Goal: Information Seeking & Learning: Learn about a topic

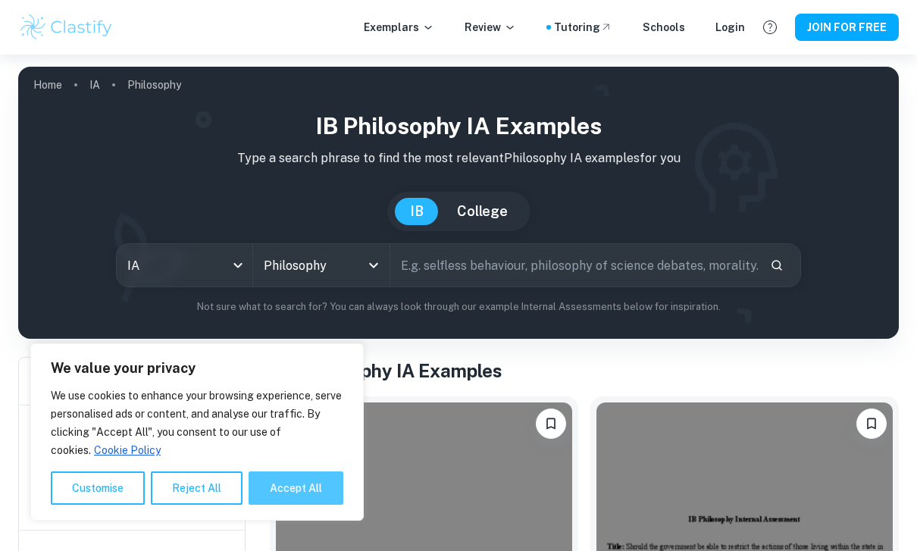
click at [254, 502] on button "Accept All" at bounding box center [296, 487] width 95 height 33
checkbox input "true"
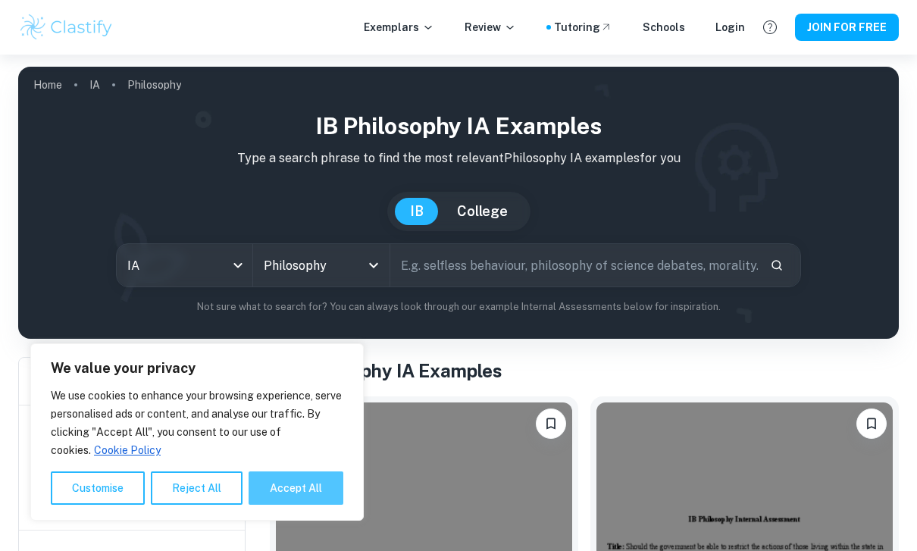
checkbox input "true"
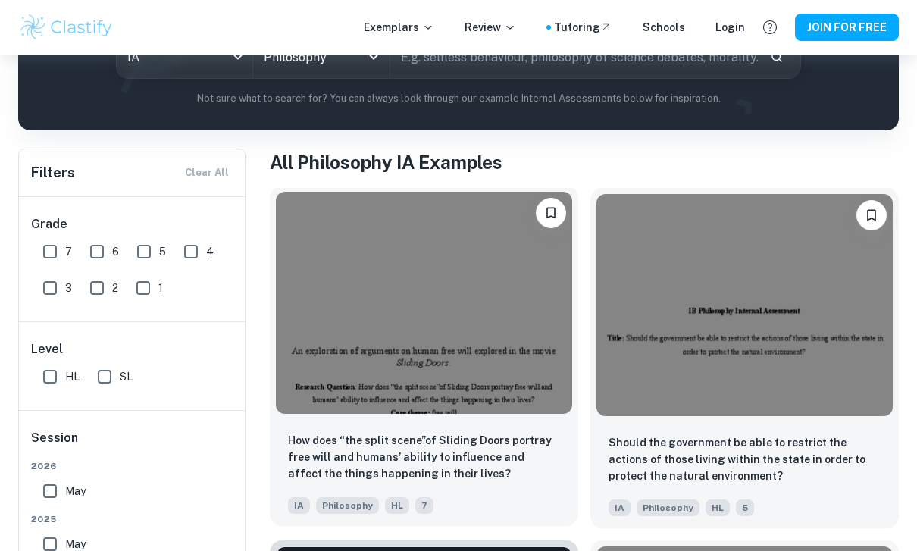
scroll to position [292, 0]
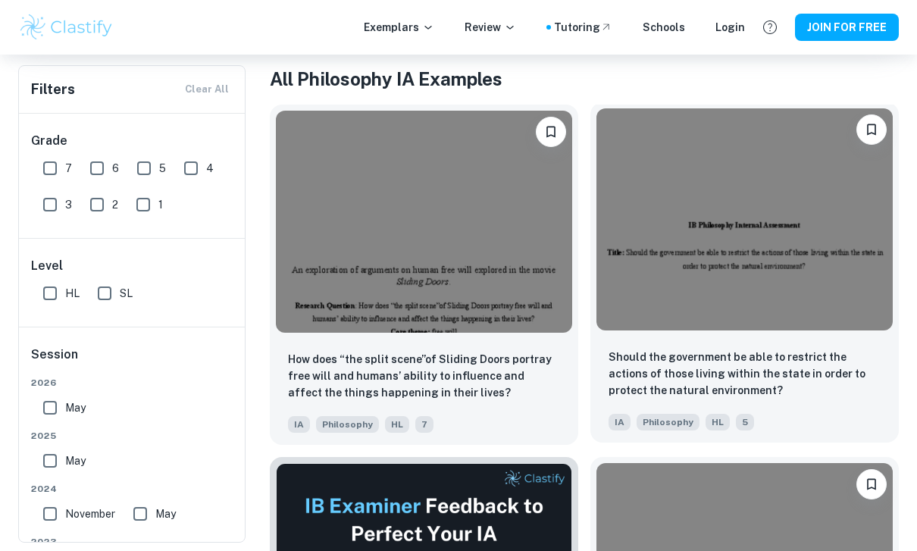
click at [681, 314] on img at bounding box center [744, 219] width 296 height 222
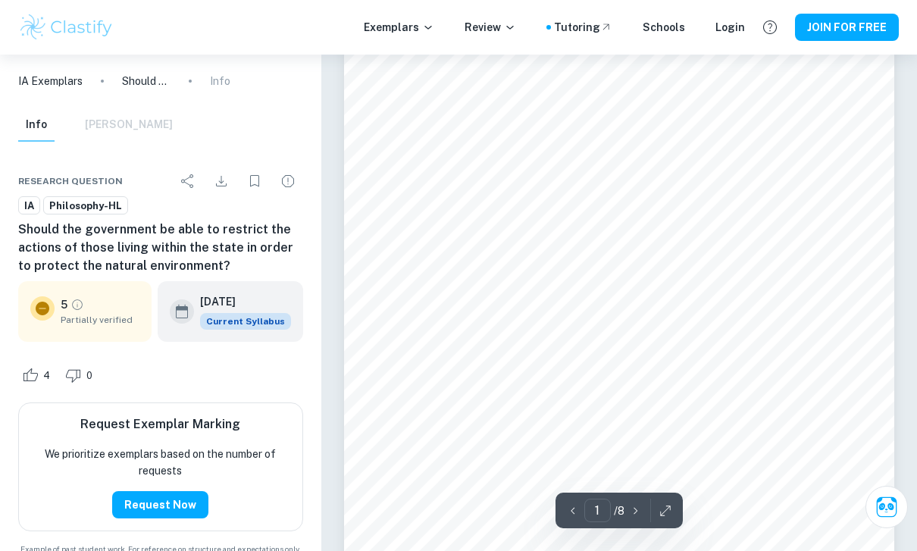
scroll to position [48, 0]
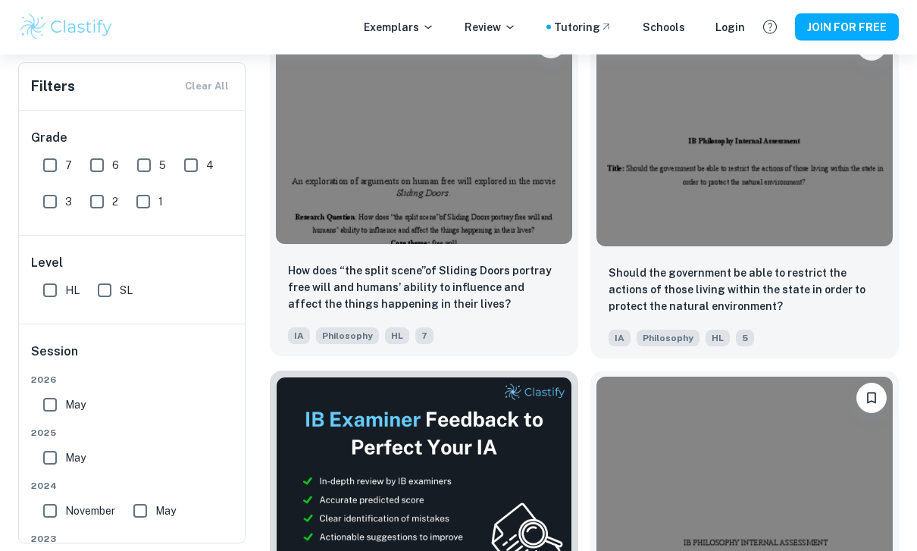
scroll to position [378, 0]
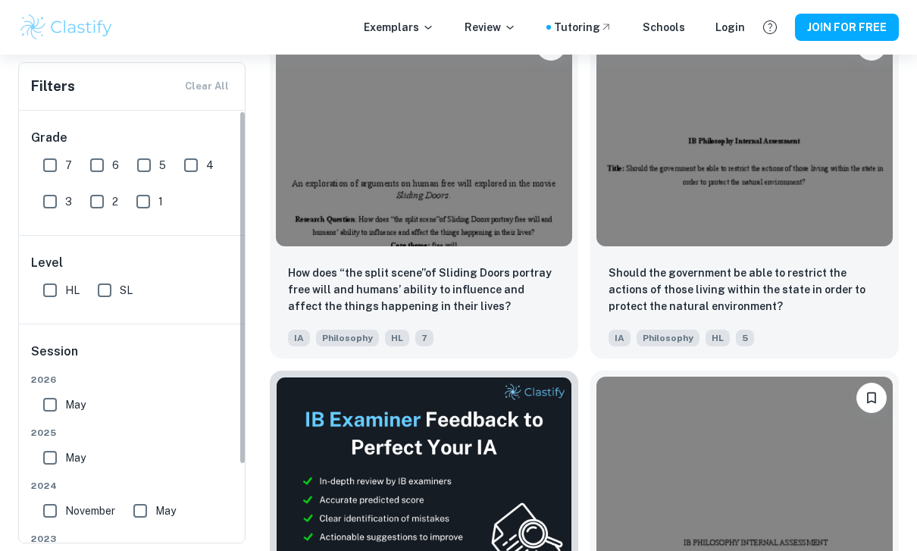
click at [51, 163] on input "7" at bounding box center [50, 165] width 30 height 30
checkbox input "true"
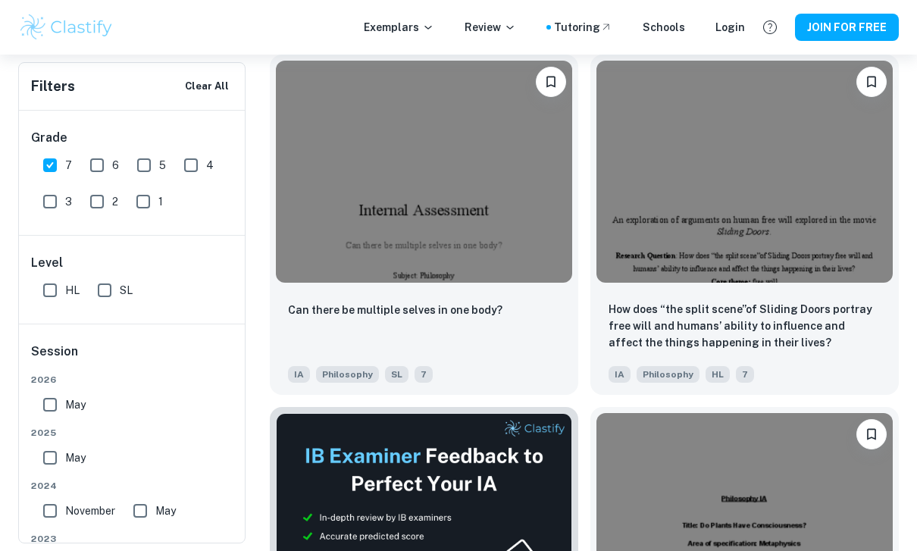
click at [47, 284] on input "HL" at bounding box center [50, 290] width 30 height 30
checkbox input "true"
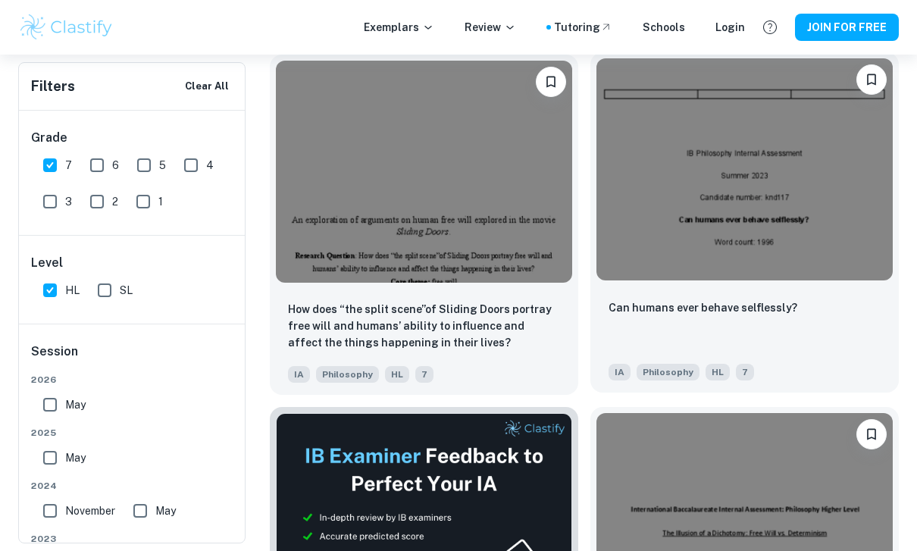
click at [854, 154] on img at bounding box center [744, 169] width 296 height 222
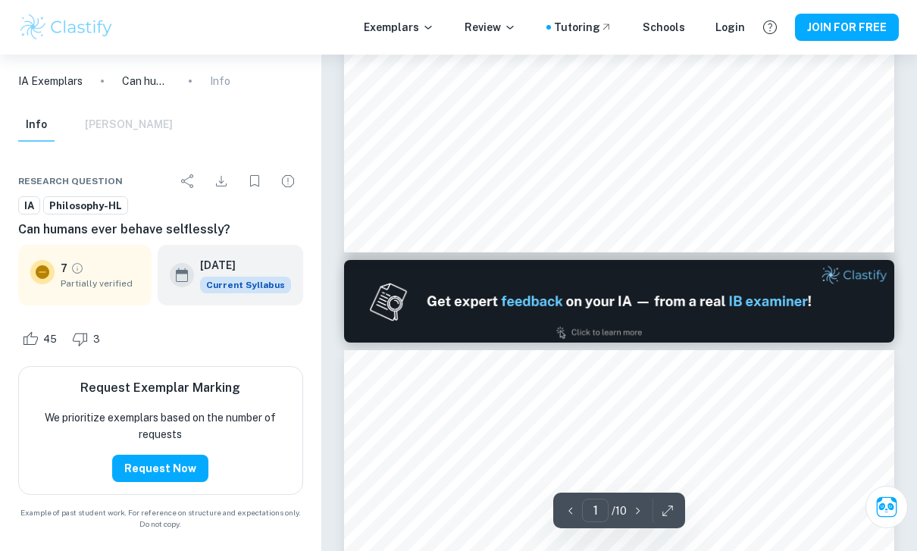
type input "2"
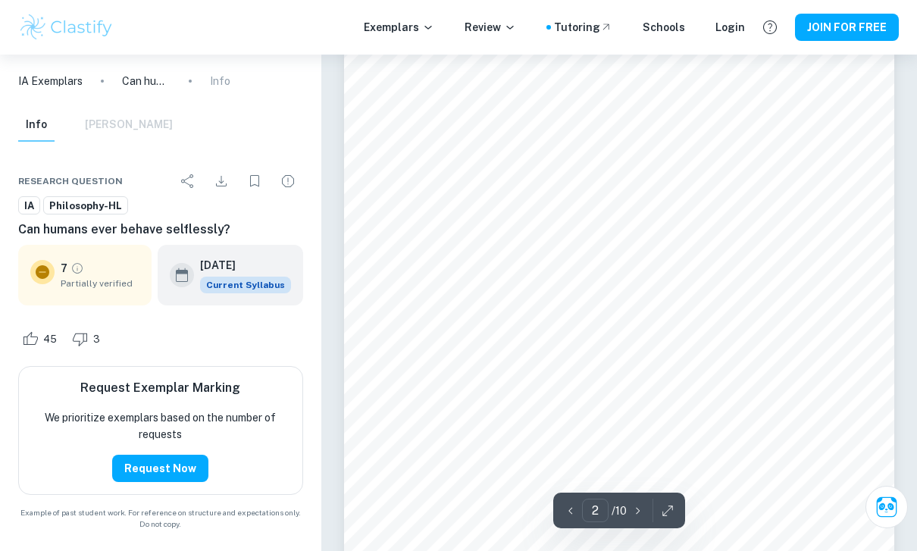
scroll to position [974, 0]
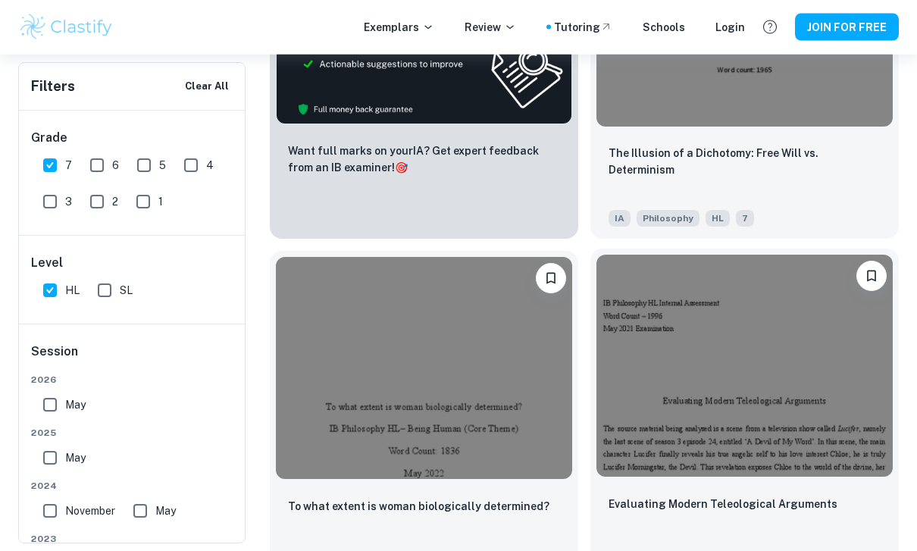
scroll to position [887, 0]
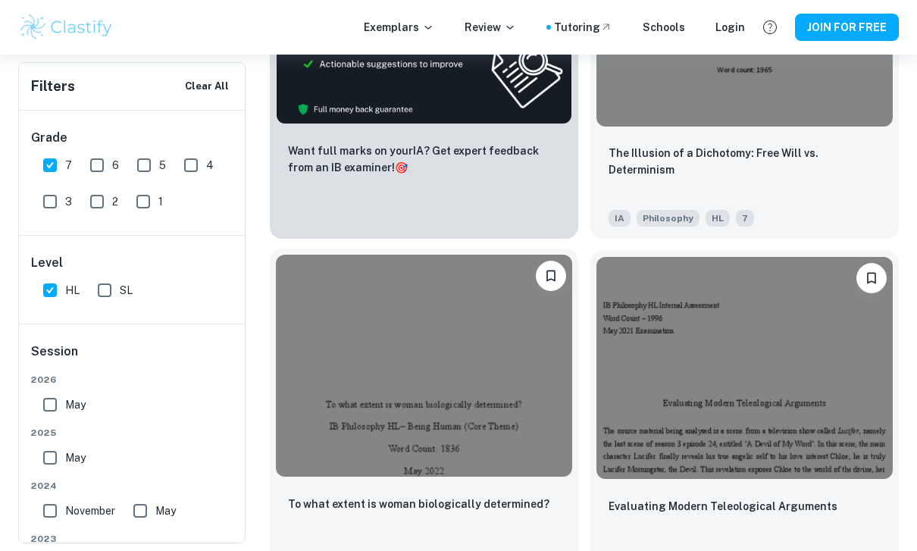
click at [509, 430] on img at bounding box center [424, 366] width 296 height 222
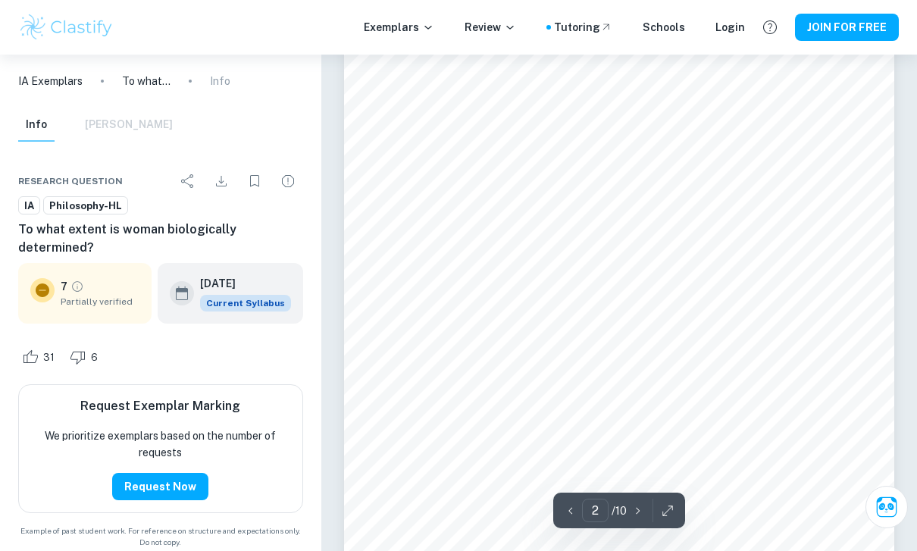
scroll to position [790, 0]
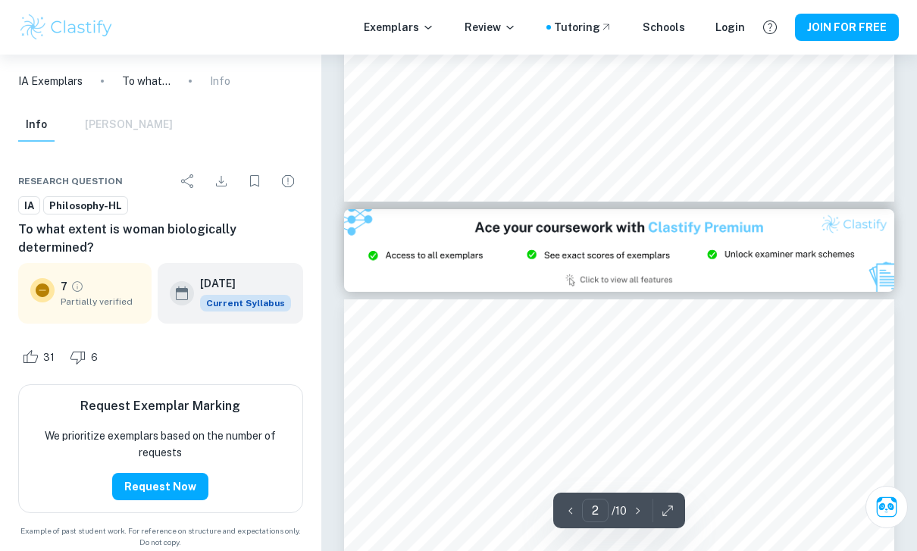
type input "3"
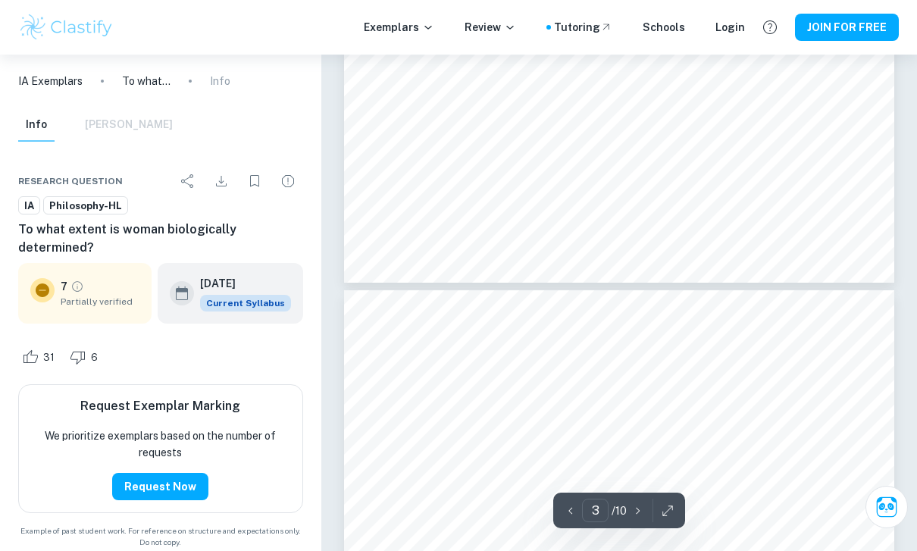
scroll to position [2119, 0]
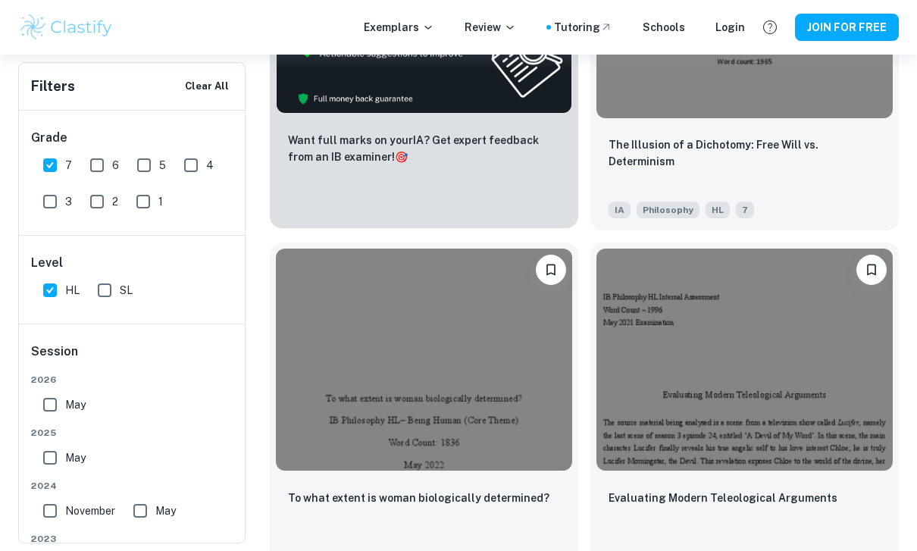
scroll to position [887, 0]
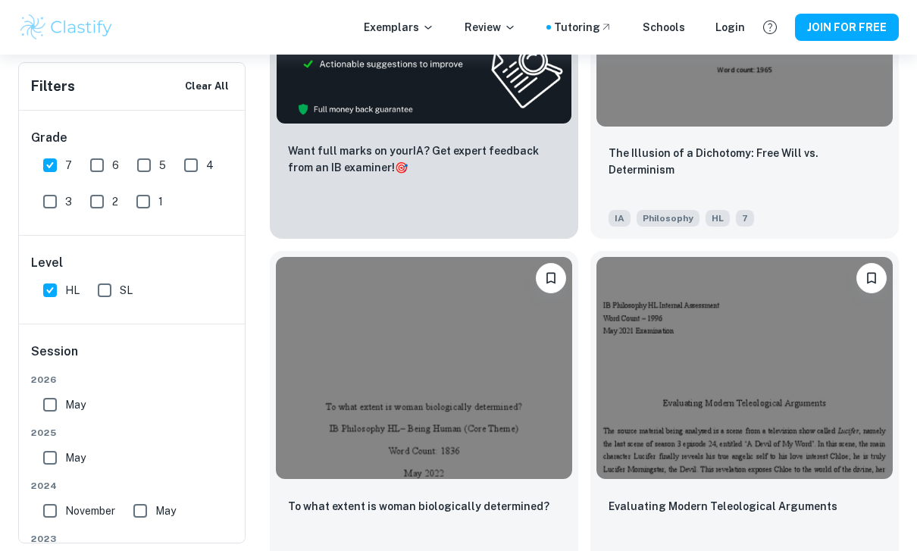
click at [52, 451] on input "May" at bounding box center [50, 458] width 30 height 30
checkbox input "true"
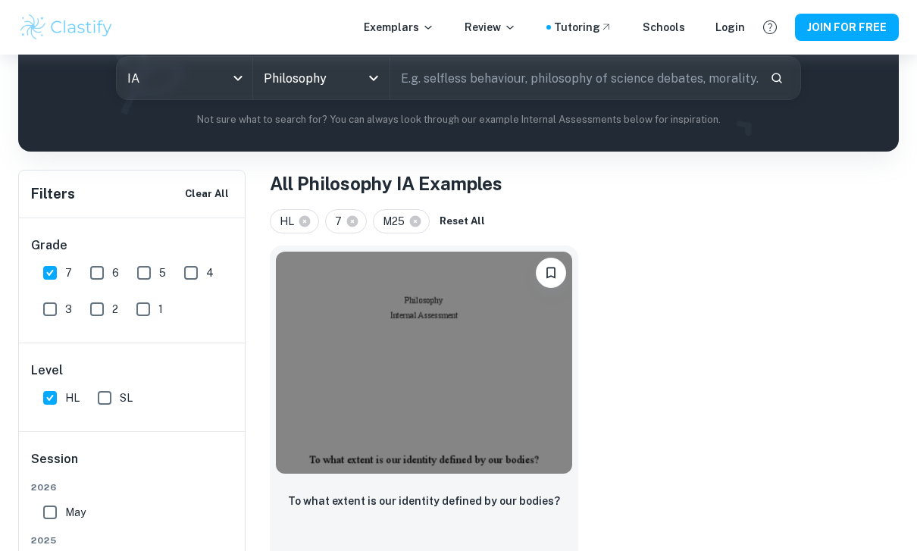
scroll to position [174, 0]
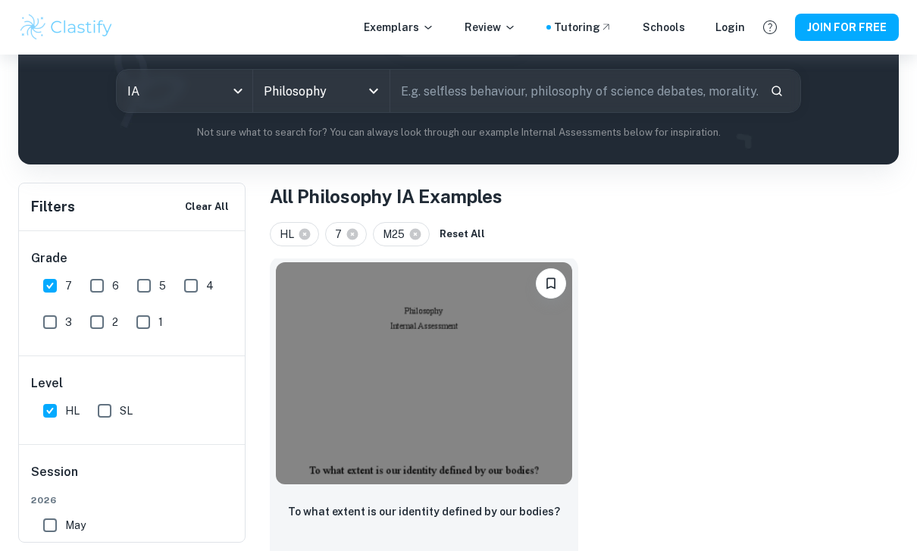
click at [368, 433] on img at bounding box center [424, 373] width 296 height 222
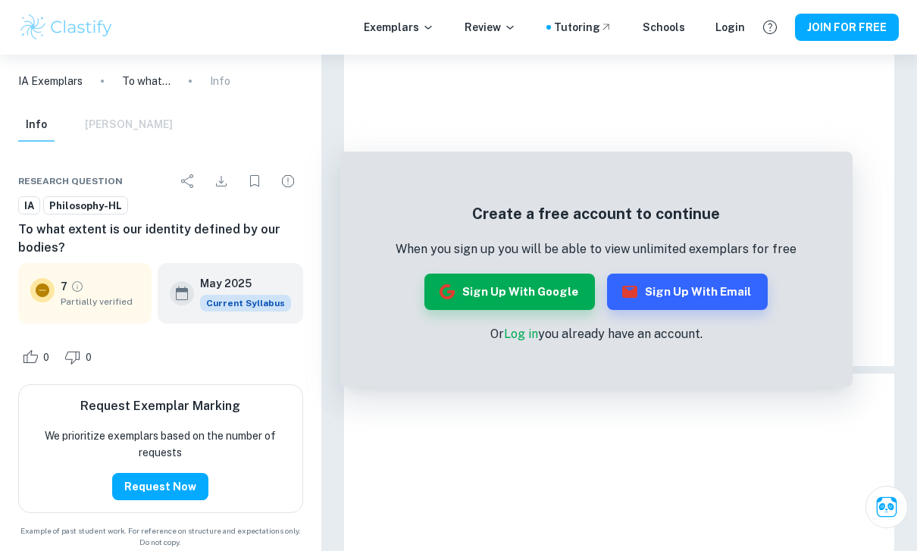
scroll to position [67, 0]
